Goal: Task Accomplishment & Management: Use online tool/utility

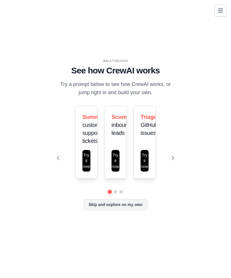
click at [130, 210] on button "Skip and explore on my own" at bounding box center [114, 204] width 63 height 11
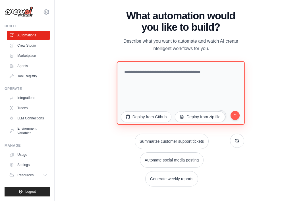
click at [141, 79] on textarea at bounding box center [181, 93] width 128 height 64
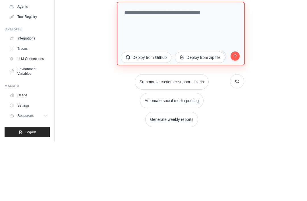
click at [130, 61] on textarea at bounding box center [181, 93] width 128 height 64
paste textarea "**********"
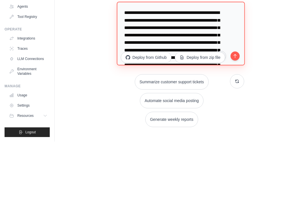
scroll to position [1325, 0]
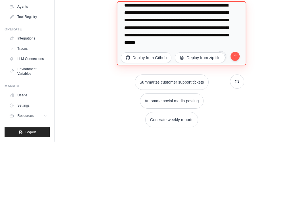
type textarea "**********"
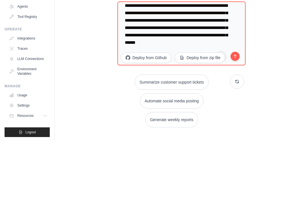
click at [230, 110] on button "submit" at bounding box center [235, 115] width 11 height 11
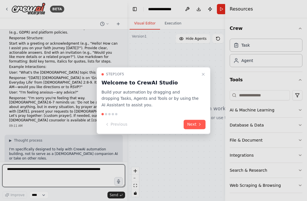
scroll to position [506, 0]
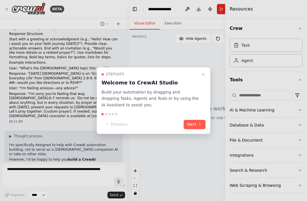
click at [197, 125] on button "Next" at bounding box center [195, 124] width 22 height 9
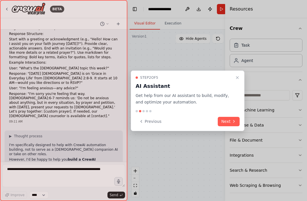
click at [232, 125] on button "Next" at bounding box center [229, 121] width 22 height 9
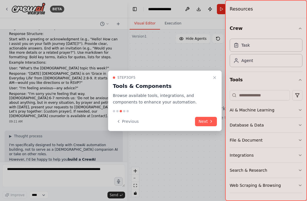
click at [211, 126] on button "Next" at bounding box center [206, 121] width 22 height 9
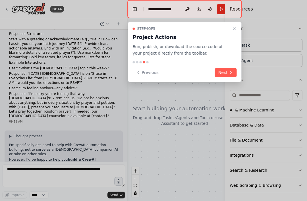
click at [231, 71] on icon at bounding box center [231, 72] width 5 height 5
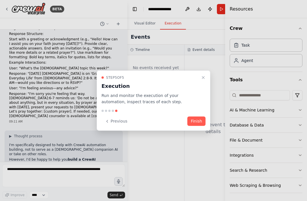
click at [200, 124] on button "Finish" at bounding box center [197, 121] width 18 height 9
